Goal: Information Seeking & Learning: Understand process/instructions

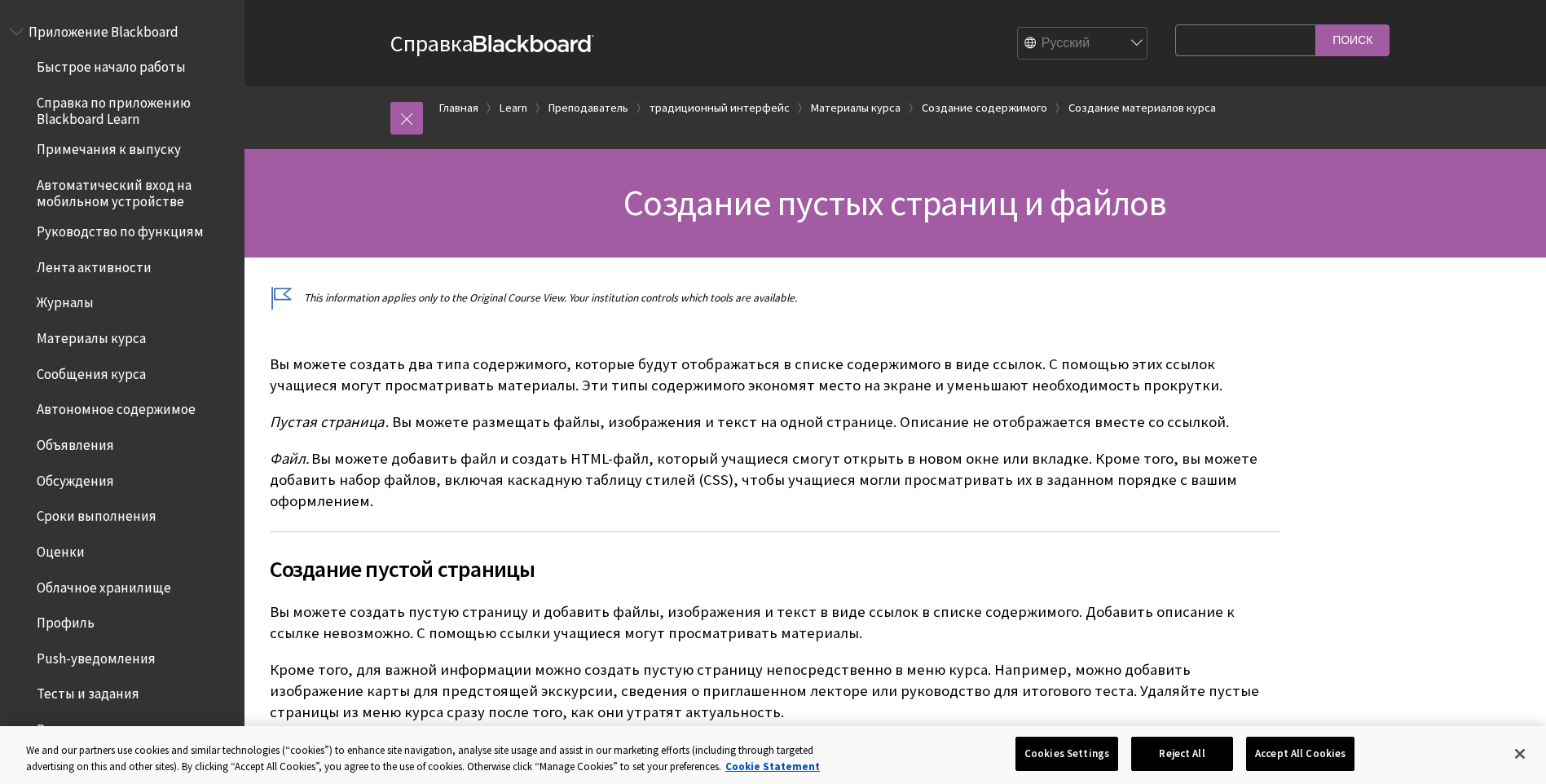
scroll to position [2556, 0]
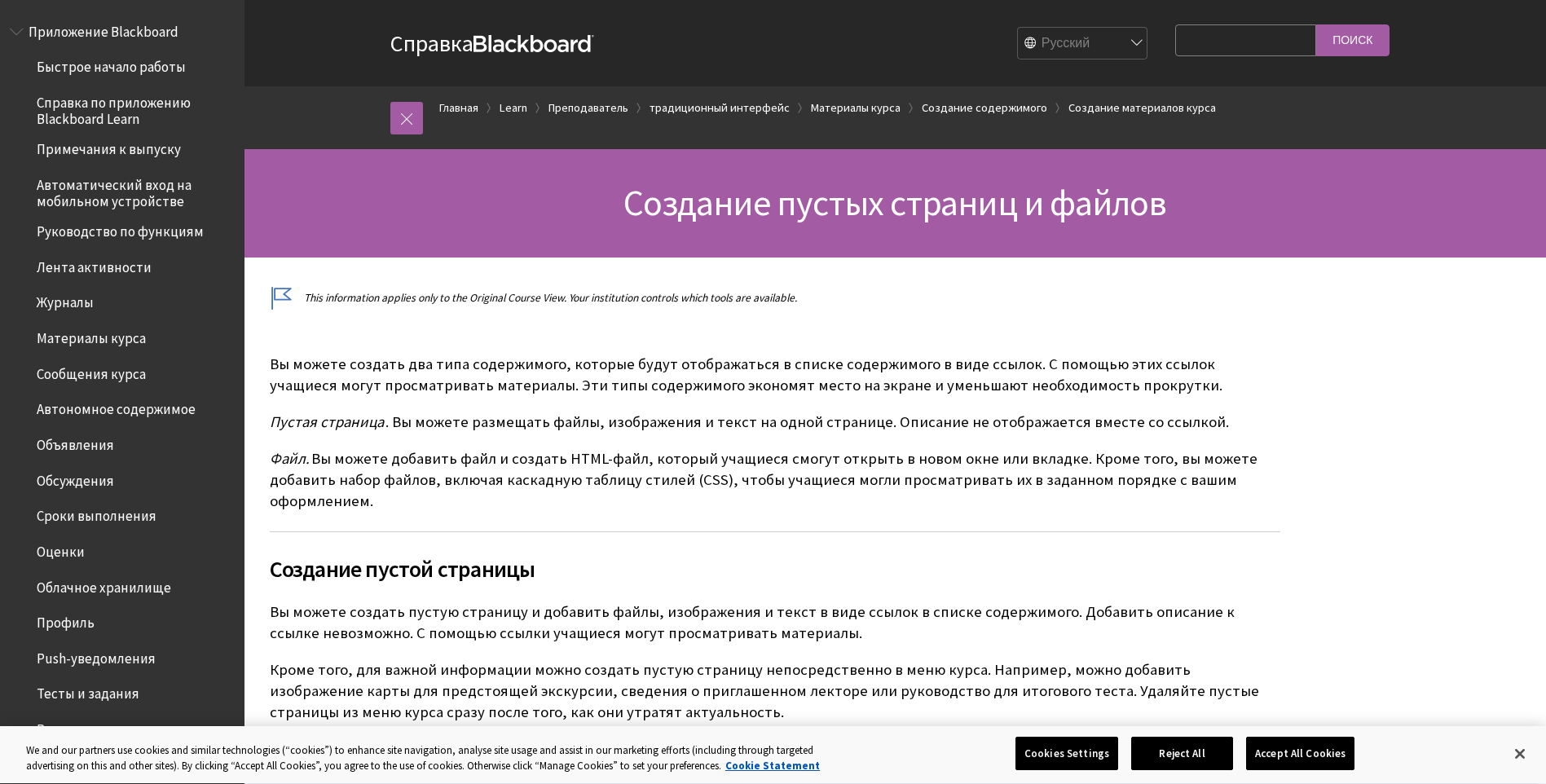
scroll to position [2556, 0]
